Goal: Find specific page/section: Find specific page/section

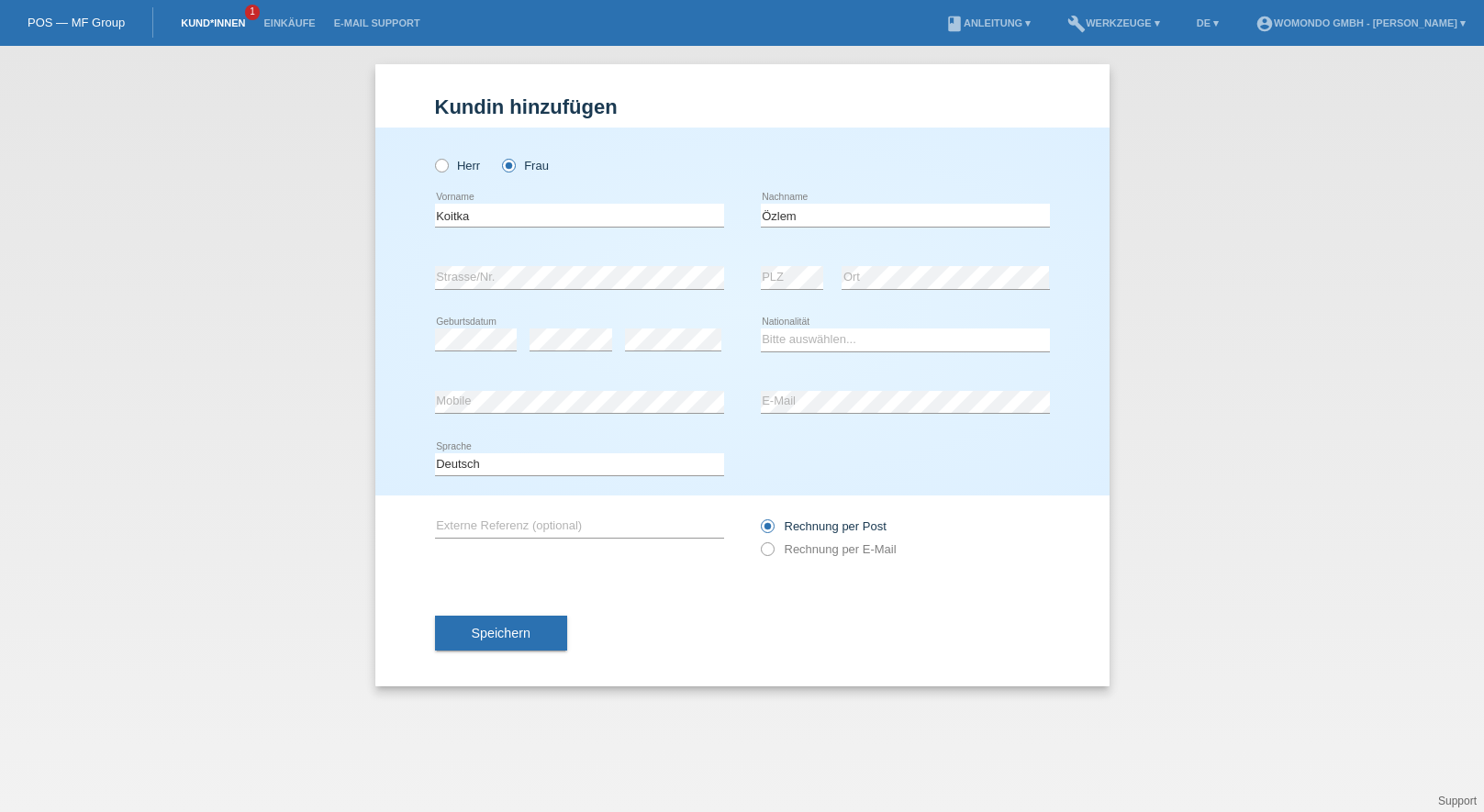
click at [231, 23] on link "Kund*innen" at bounding box center [213, 22] width 83 height 11
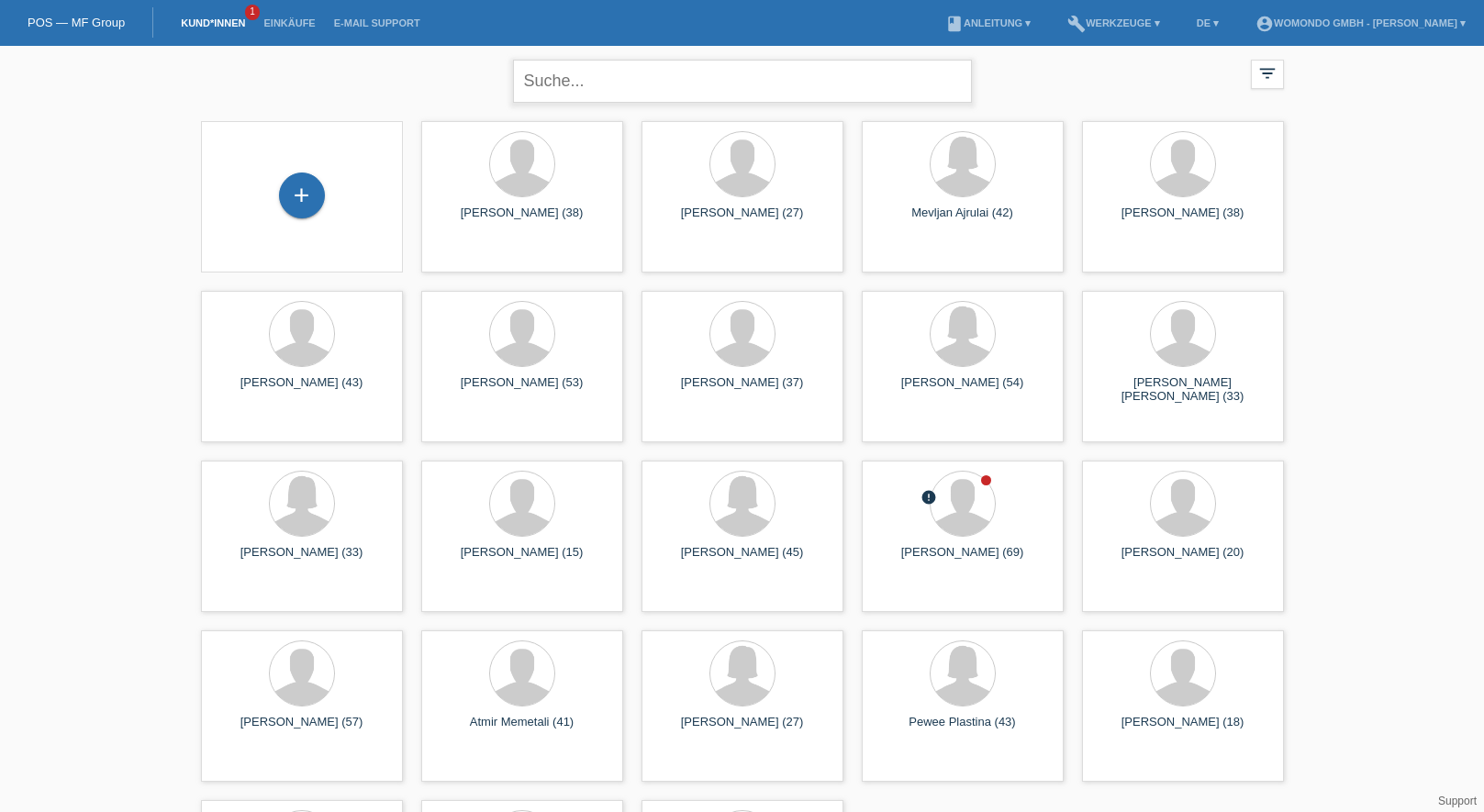
click at [593, 87] on input "text" at bounding box center [742, 81] width 458 height 43
type input "memetali"
click at [499, 692] on div at bounding box center [522, 675] width 64 height 64
click at [592, 674] on div at bounding box center [522, 676] width 173 height 69
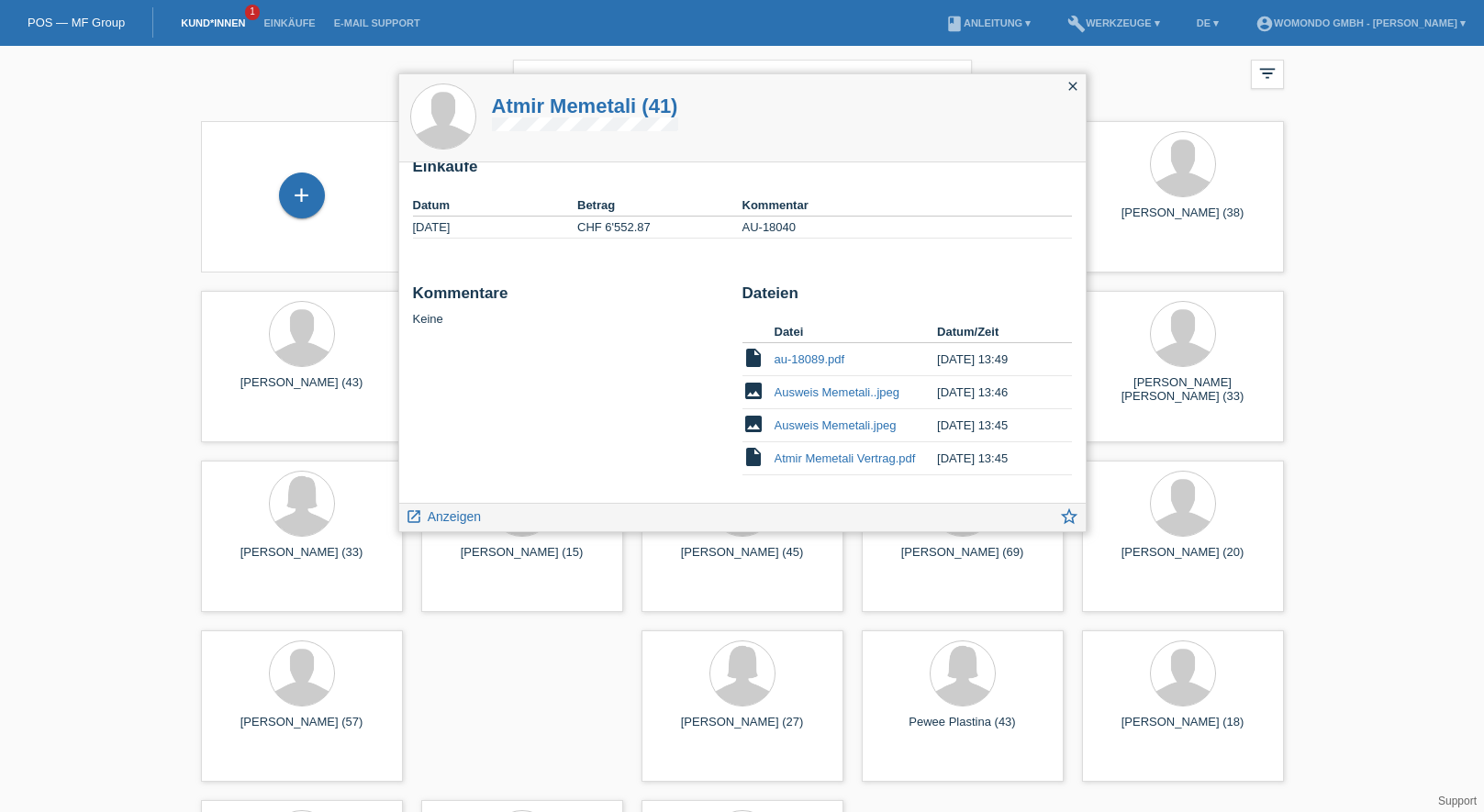
scroll to position [146, 0]
click at [801, 358] on link "au-18089.pdf" at bounding box center [809, 359] width 70 height 14
click at [839, 391] on link "Ausweis Memetali..jpeg" at bounding box center [837, 392] width 126 height 14
click at [814, 421] on link "Ausweis Memetali.jpeg" at bounding box center [835, 425] width 122 height 14
click at [871, 460] on link "Atmir Memetali Vertrag.pdf" at bounding box center [844, 458] width 141 height 14
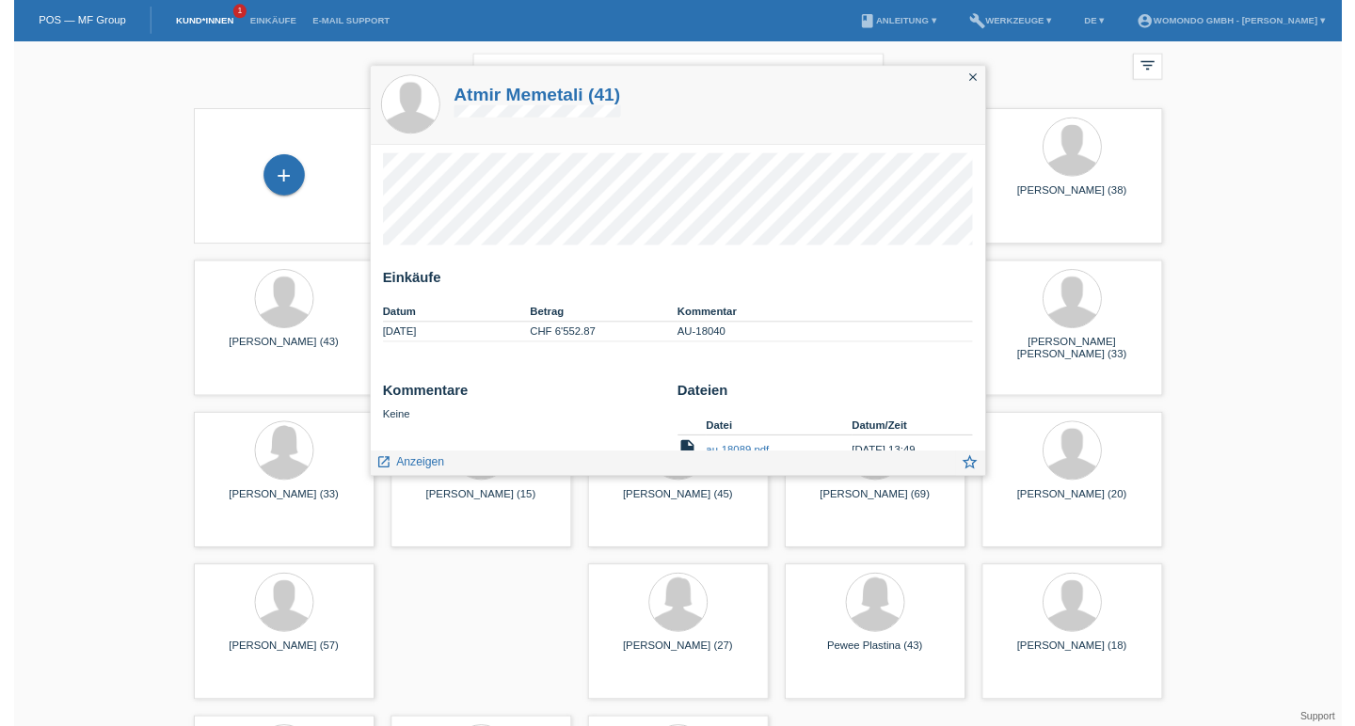
scroll to position [0, 0]
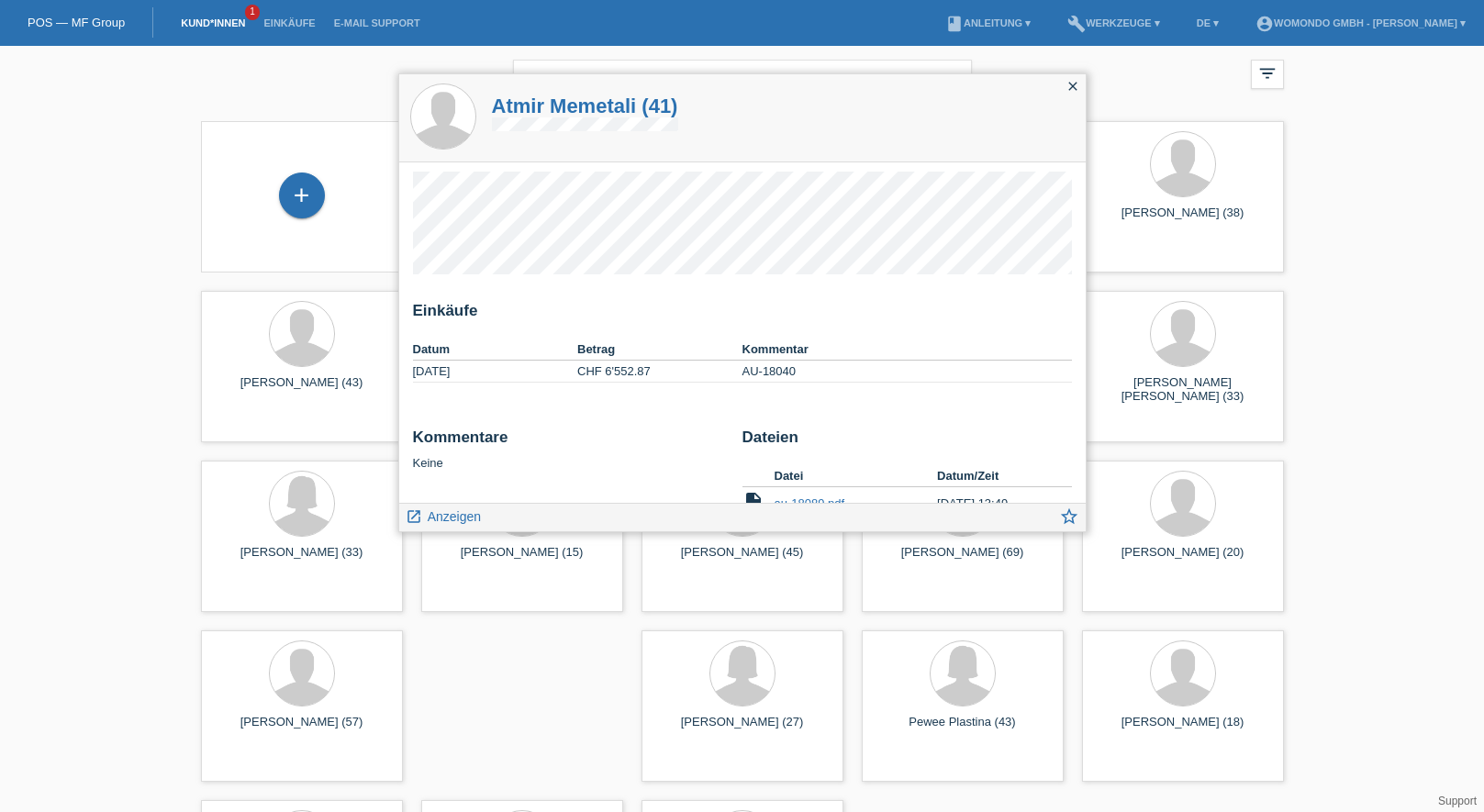
click at [1070, 84] on icon "close" at bounding box center [1072, 86] width 15 height 15
